Goal: Navigation & Orientation: Find specific page/section

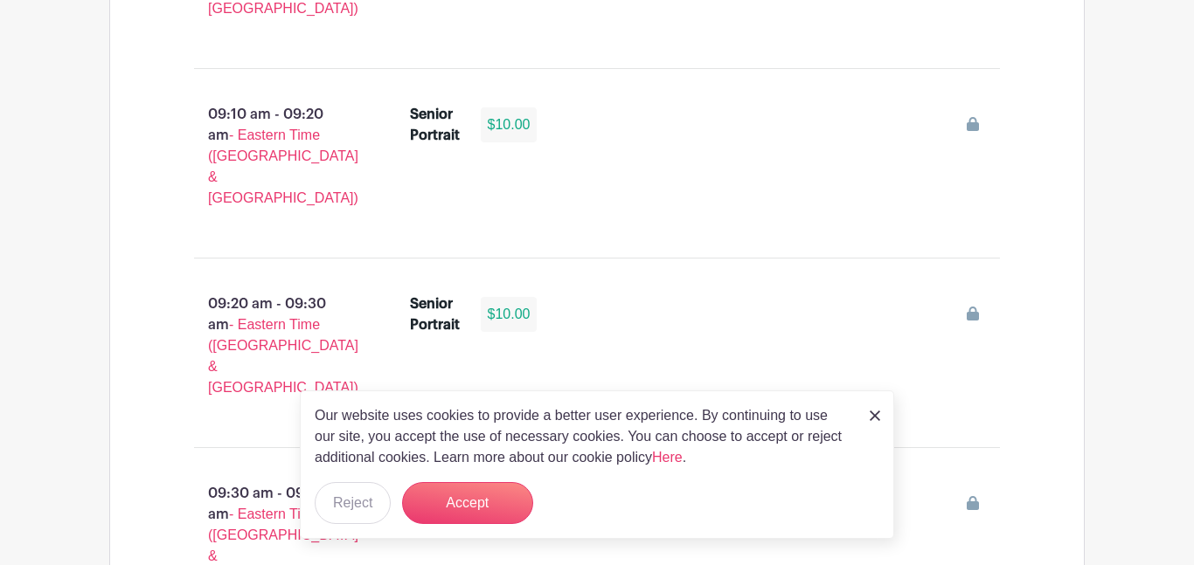
scroll to position [1503, 0]
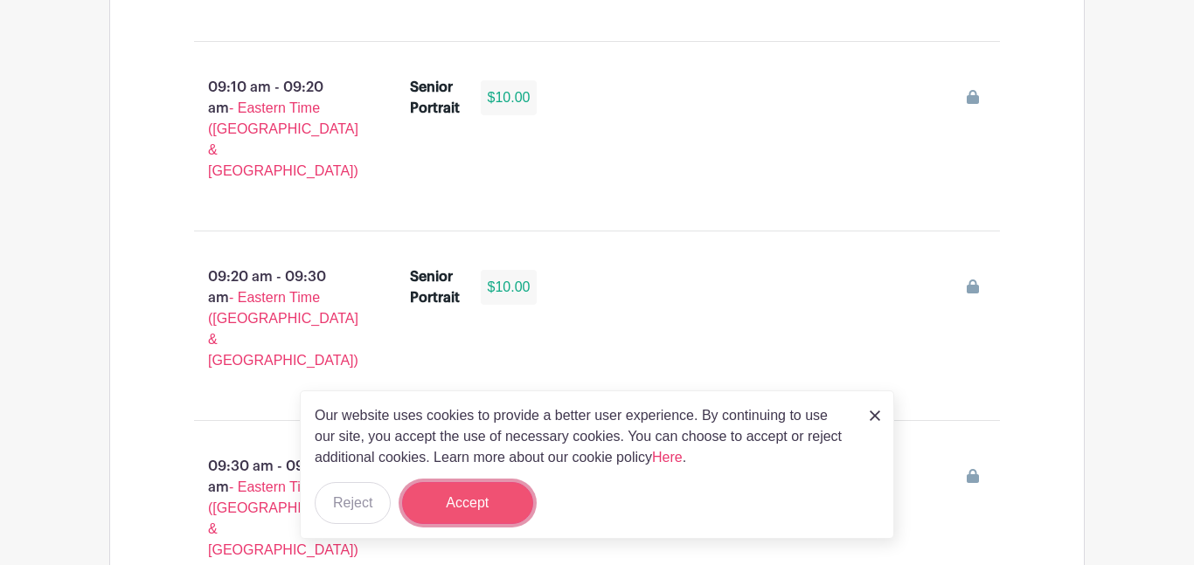
click at [459, 496] on button "Accept" at bounding box center [467, 503] width 131 height 42
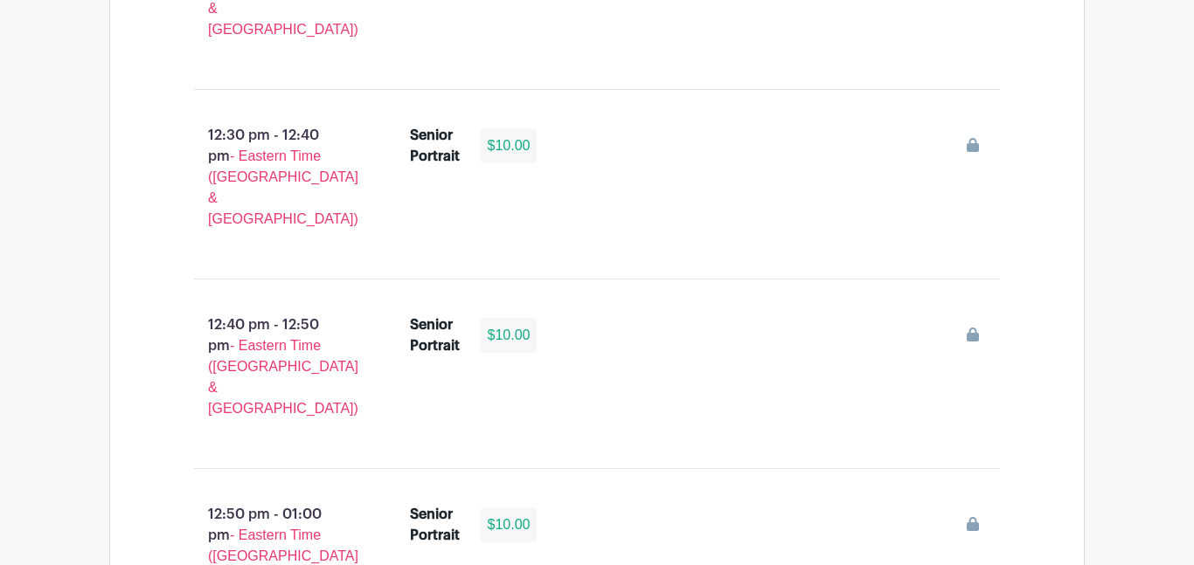
scroll to position [5278, 0]
